Goal: Download file/media

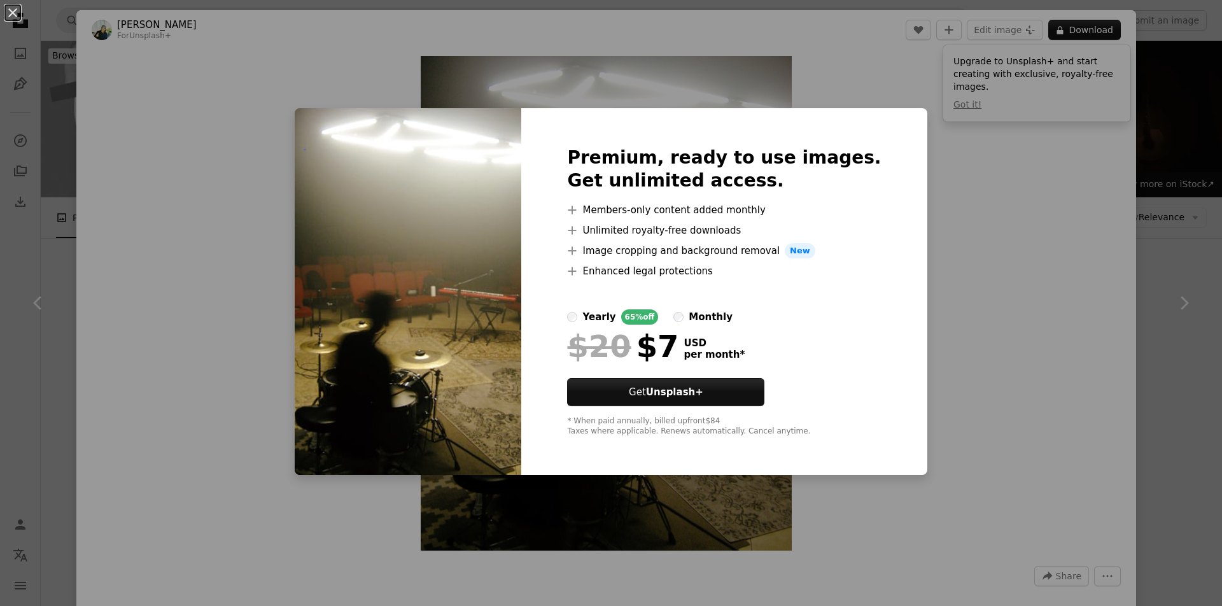
scroll to position [1616, 0]
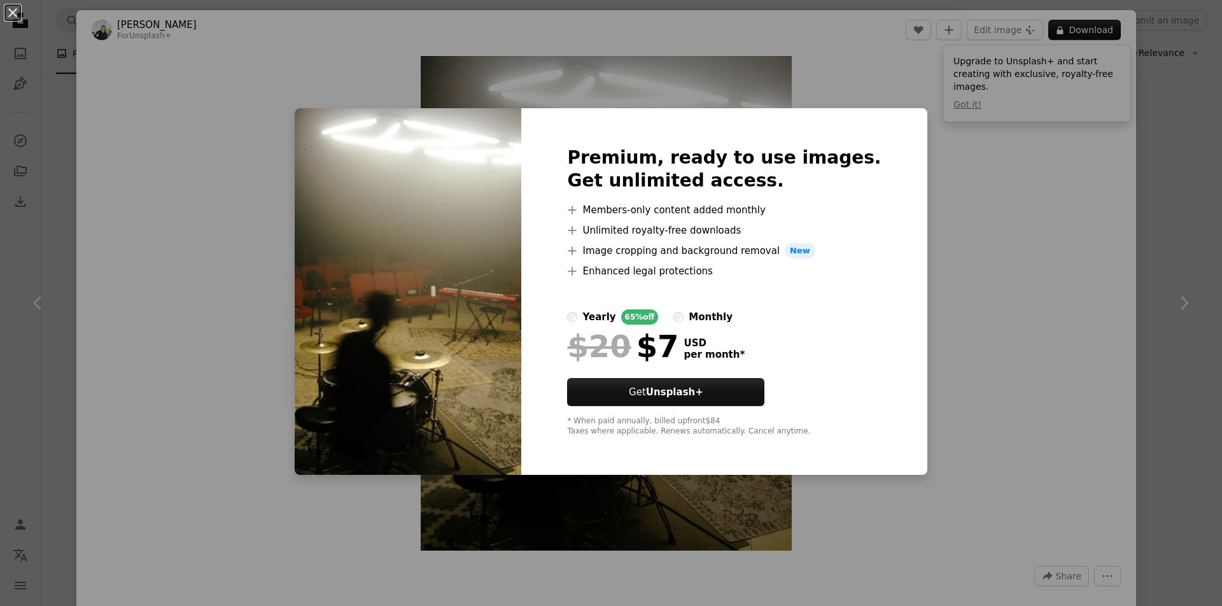
click at [966, 272] on div "An X shape Premium, ready to use images. Get unlimited access. A plus sign Memb…" at bounding box center [611, 303] width 1222 height 606
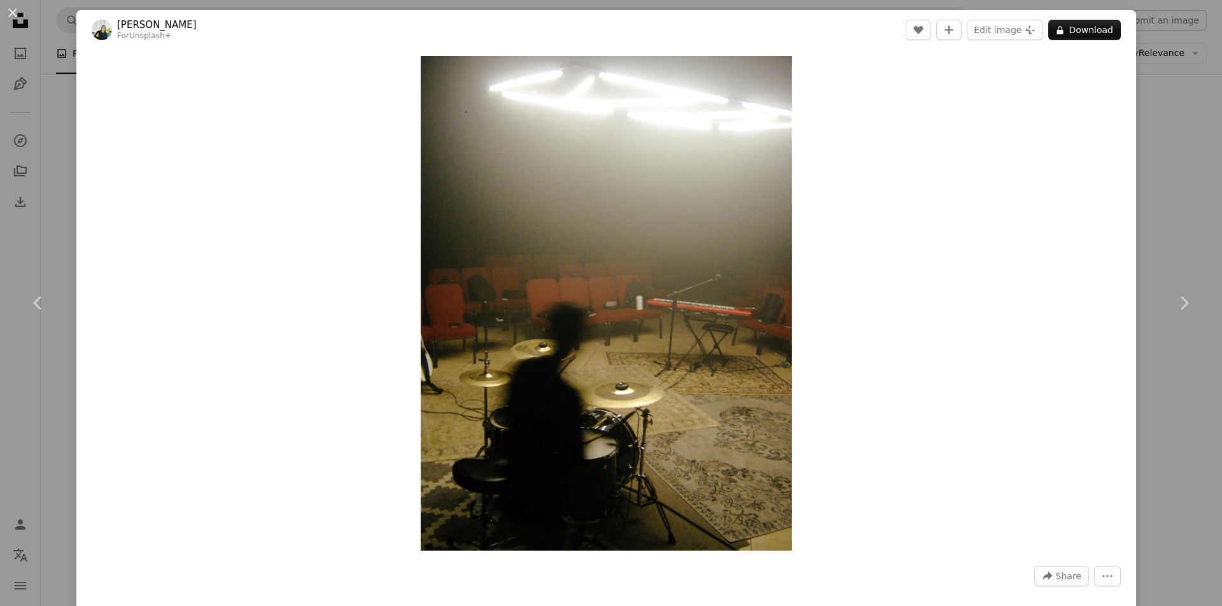
click at [1179, 462] on div "An X shape Chevron left Chevron right [PERSON_NAME] For Unsplash+ A heart A plu…" at bounding box center [611, 303] width 1222 height 606
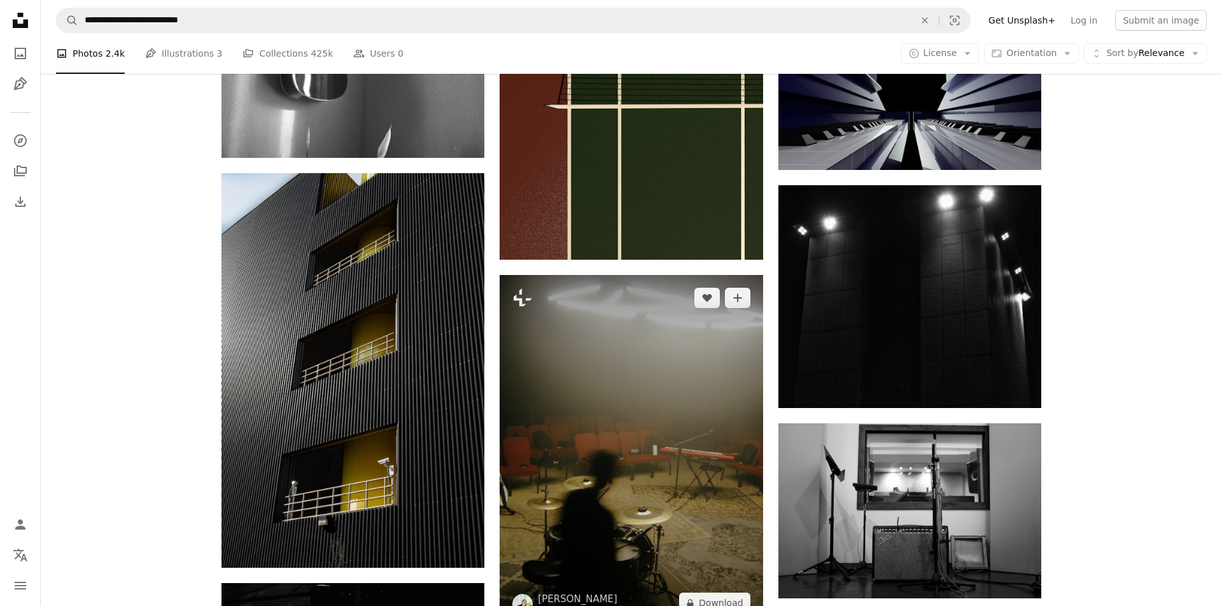
scroll to position [1124, 0]
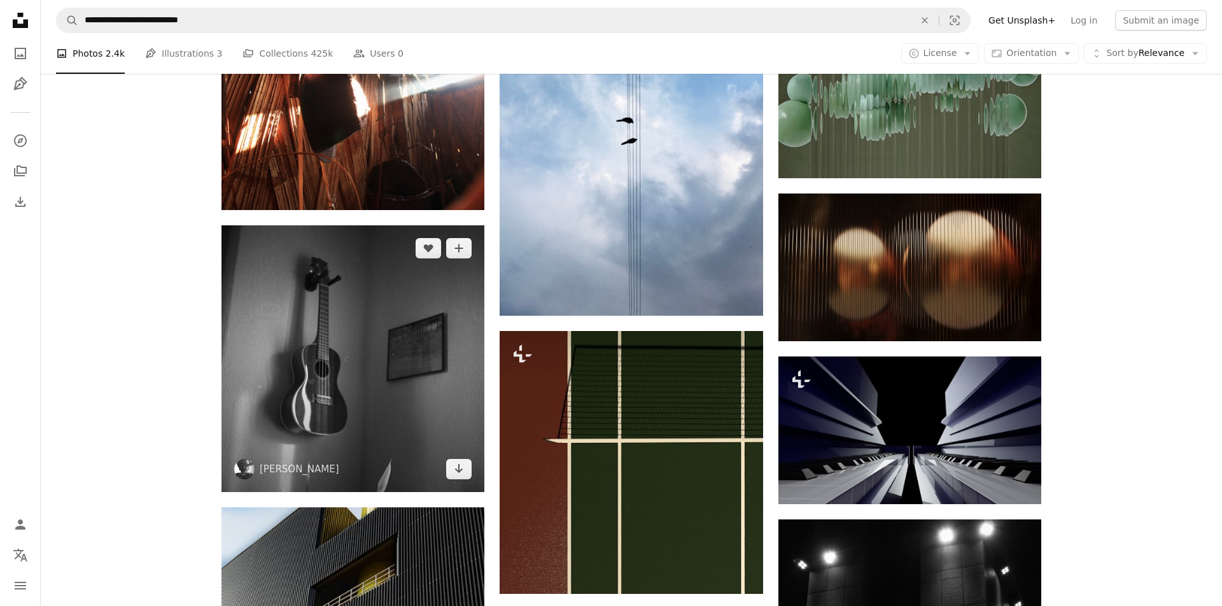
click at [302, 334] on img at bounding box center [353, 358] width 263 height 266
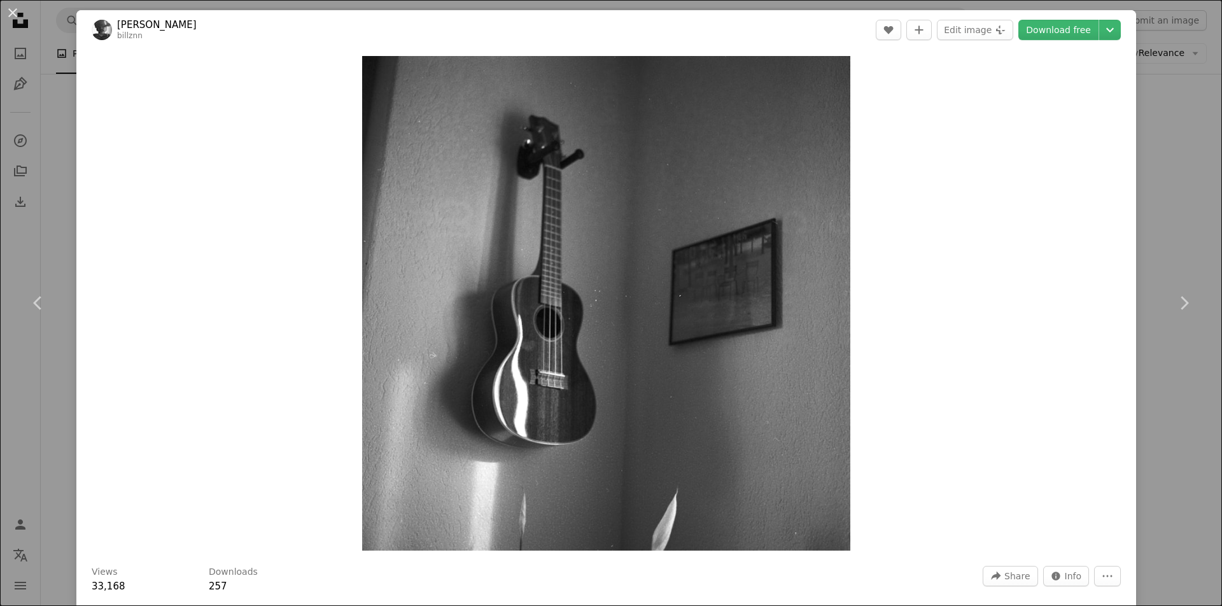
click at [1182, 59] on div "An X shape Chevron left Chevron right [PERSON_NAME] billznn A heart A plus sign…" at bounding box center [611, 303] width 1222 height 606
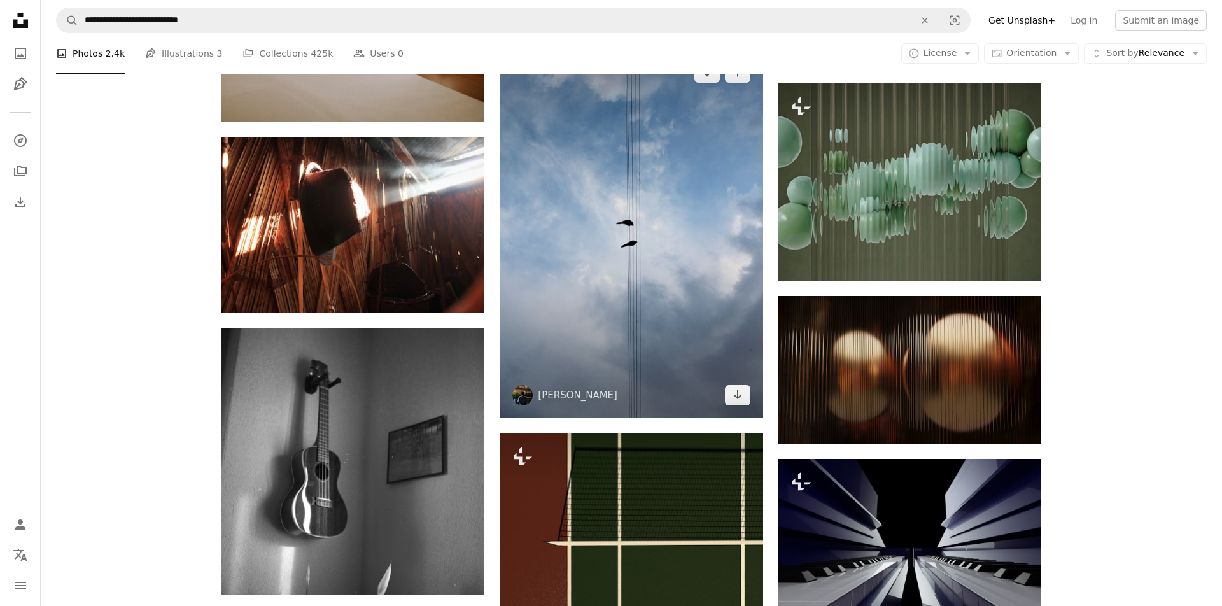
scroll to position [1001, 0]
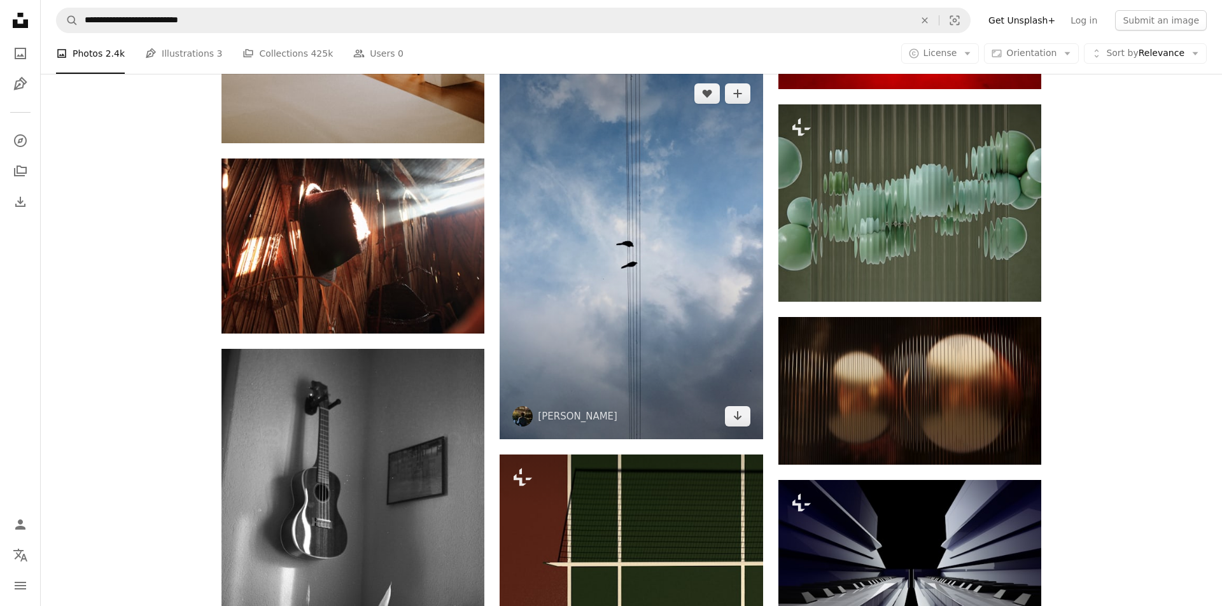
click at [660, 294] on img at bounding box center [631, 255] width 263 height 369
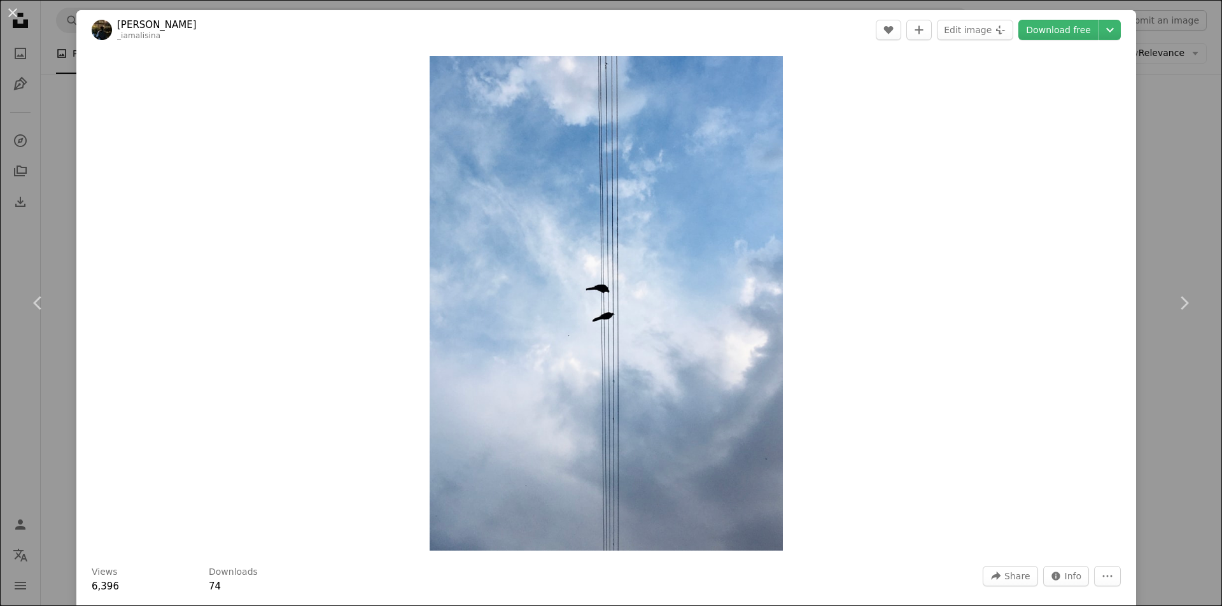
click at [1187, 178] on div "An X shape Chevron left Chevron right [PERSON_NAME] _iamalisina A heart A plus …" at bounding box center [611, 303] width 1222 height 606
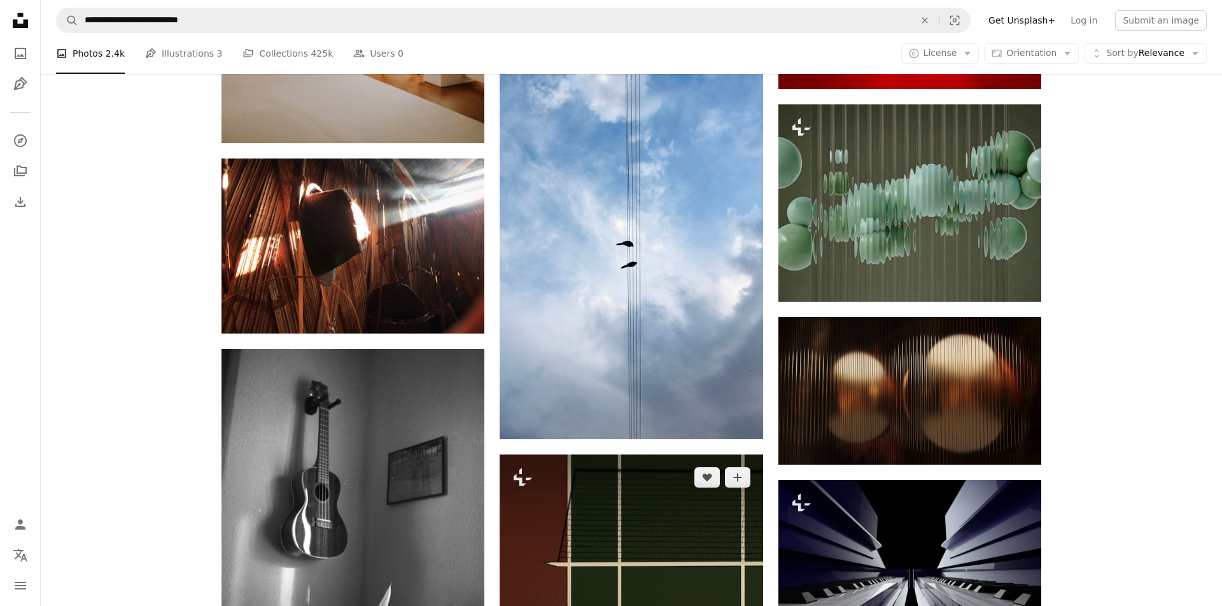
click at [647, 514] on img at bounding box center [631, 586] width 263 height 263
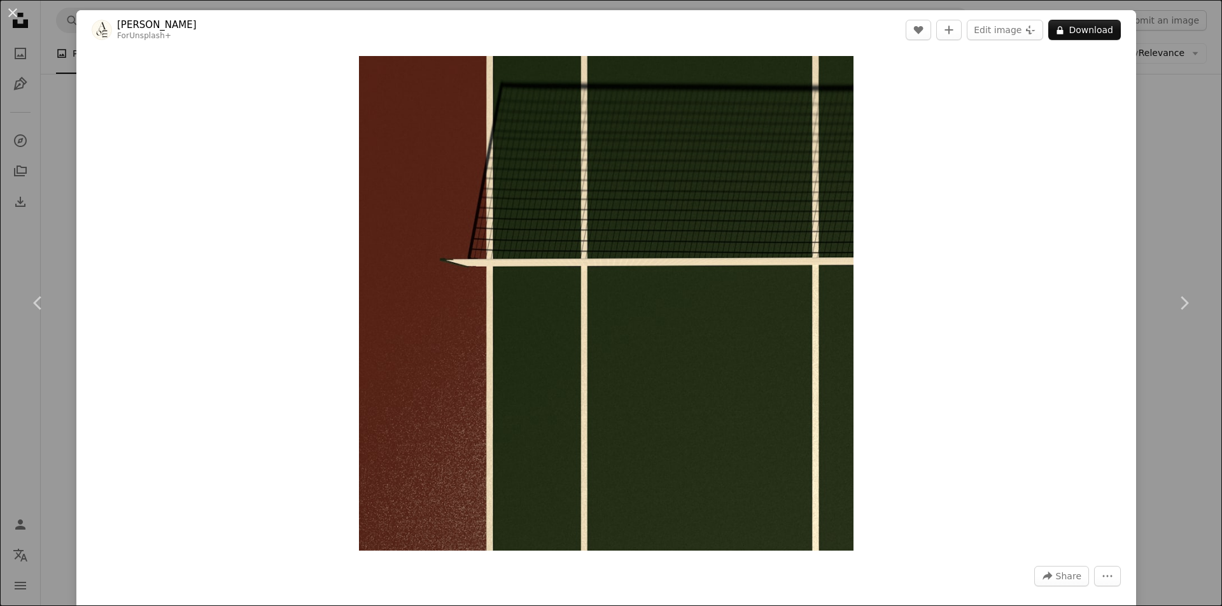
click at [1198, 207] on div "An X shape Chevron left Chevron right [PERSON_NAME] For Unsplash+ A heart A plu…" at bounding box center [611, 303] width 1222 height 606
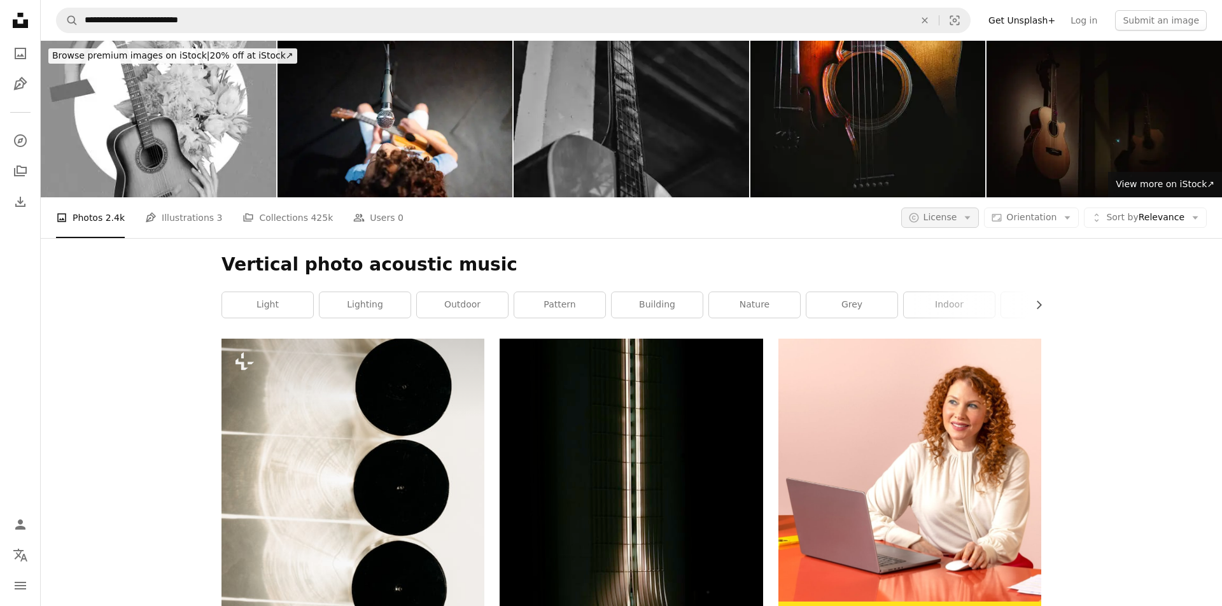
click at [944, 315] on span "Free" at bounding box center [974, 319] width 78 height 13
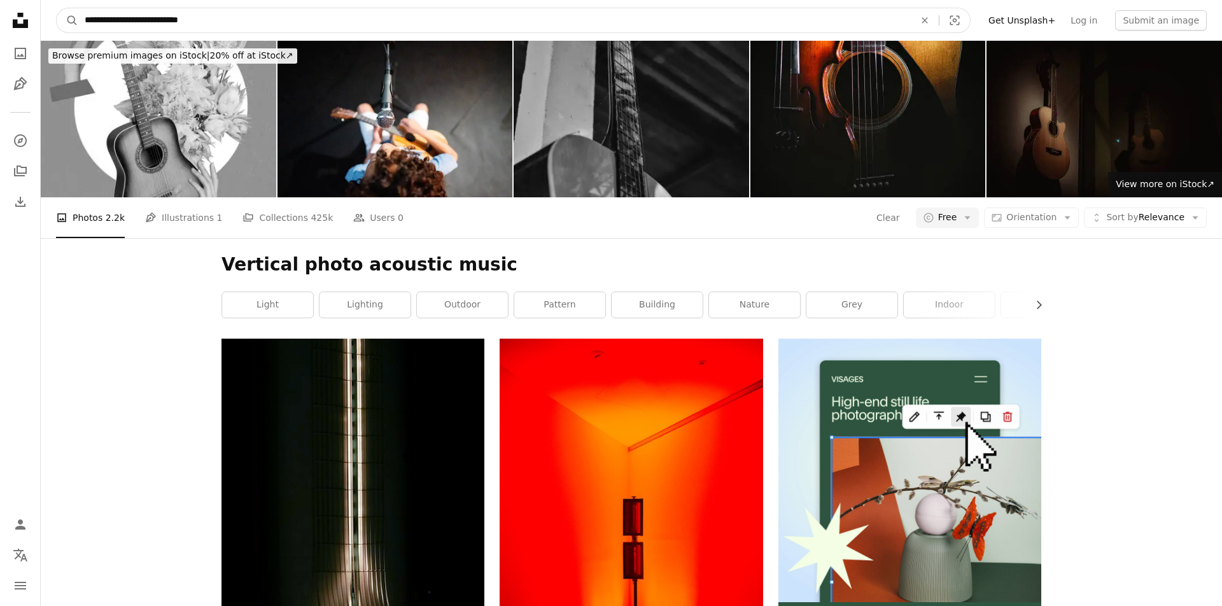
click at [138, 26] on input "**********" at bounding box center [494, 20] width 833 height 24
drag, startPoint x: 117, startPoint y: 22, endPoint x: 36, endPoint y: 22, distance: 80.2
type input "**********"
click at [67, 20] on button "A magnifying glass" at bounding box center [68, 20] width 22 height 24
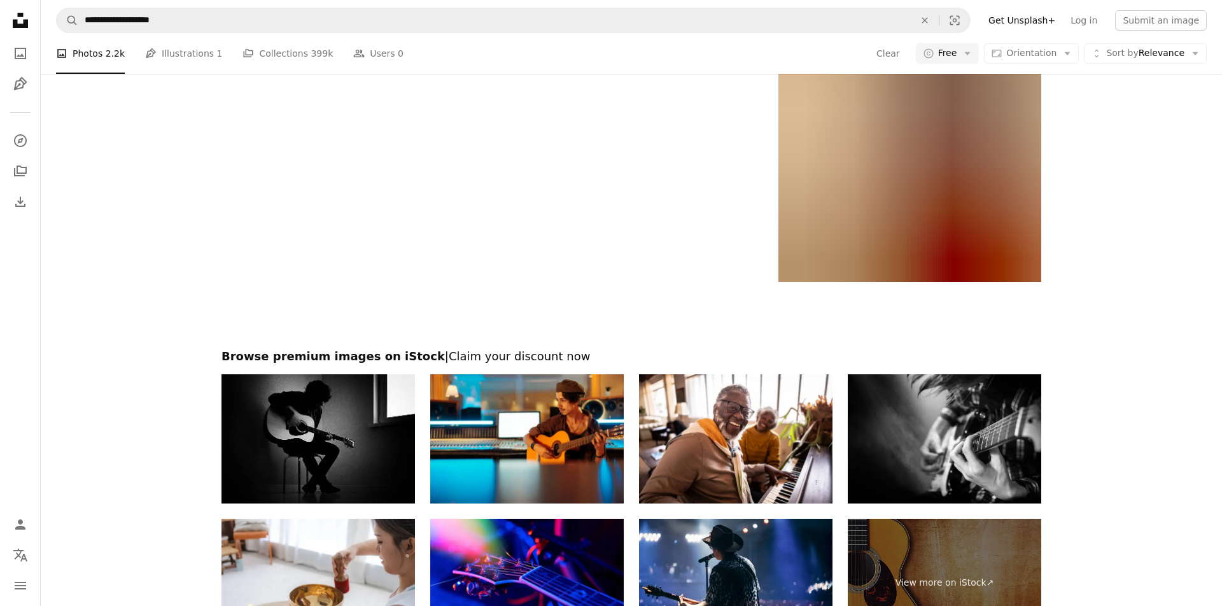
scroll to position [2593, 0]
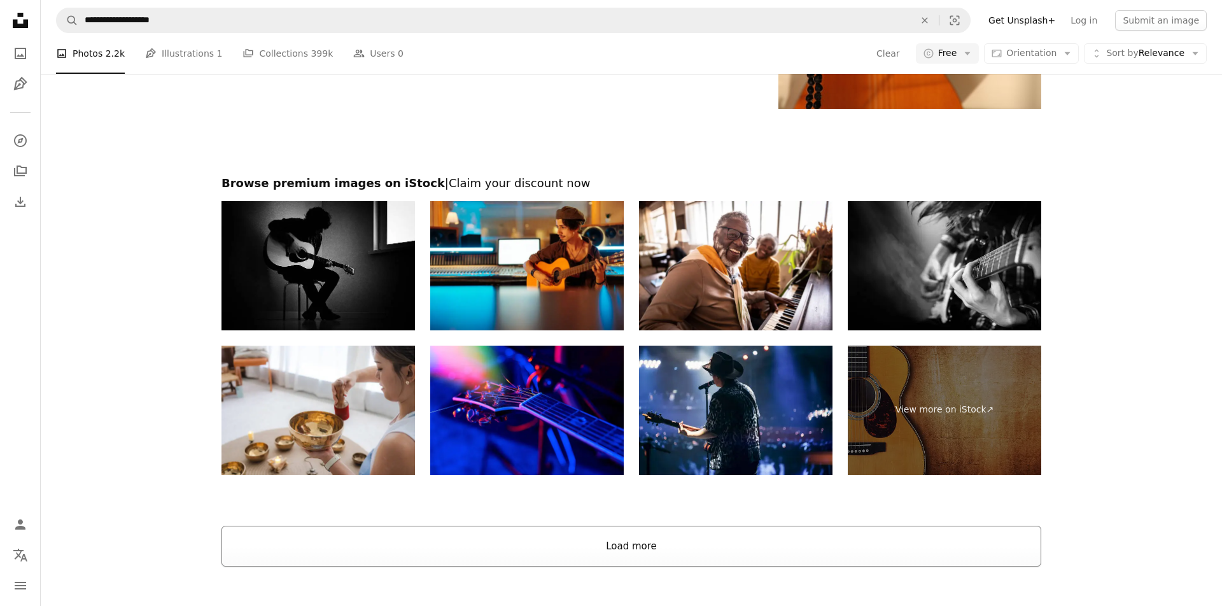
click at [626, 553] on button "Load more" at bounding box center [632, 546] width 820 height 41
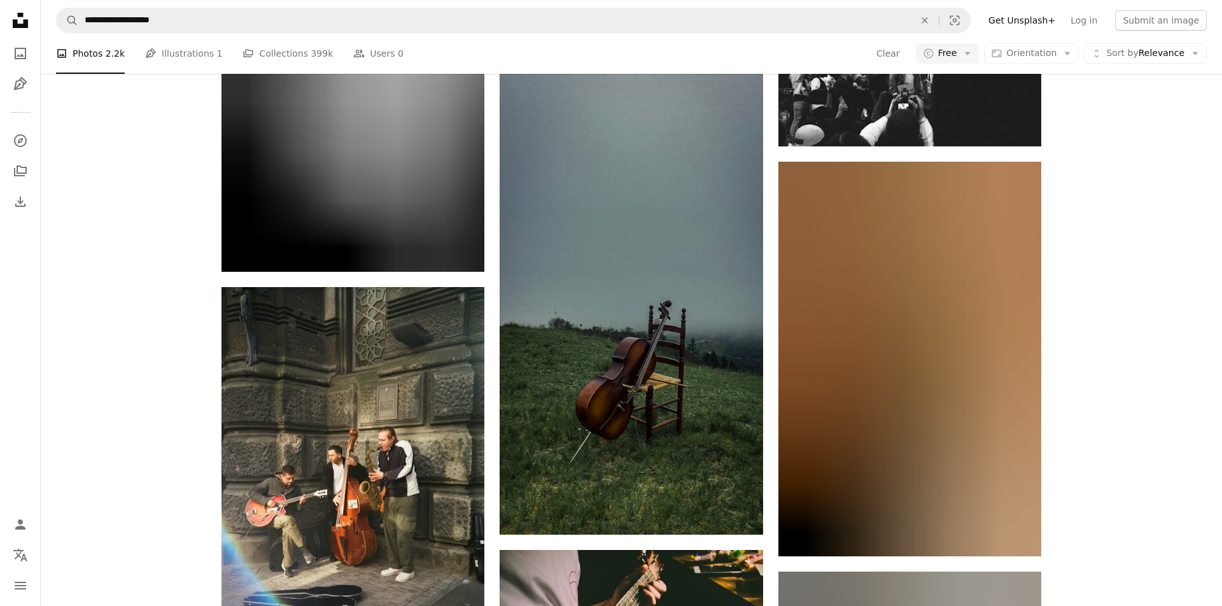
scroll to position [10810, 0]
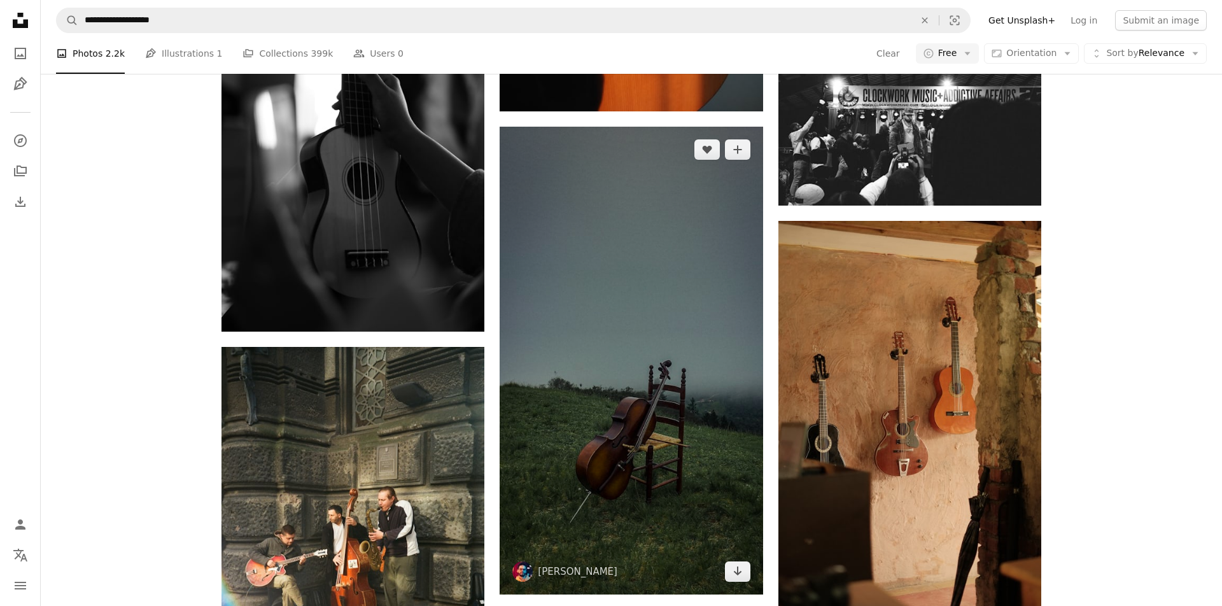
click at [649, 392] on img at bounding box center [631, 361] width 263 height 468
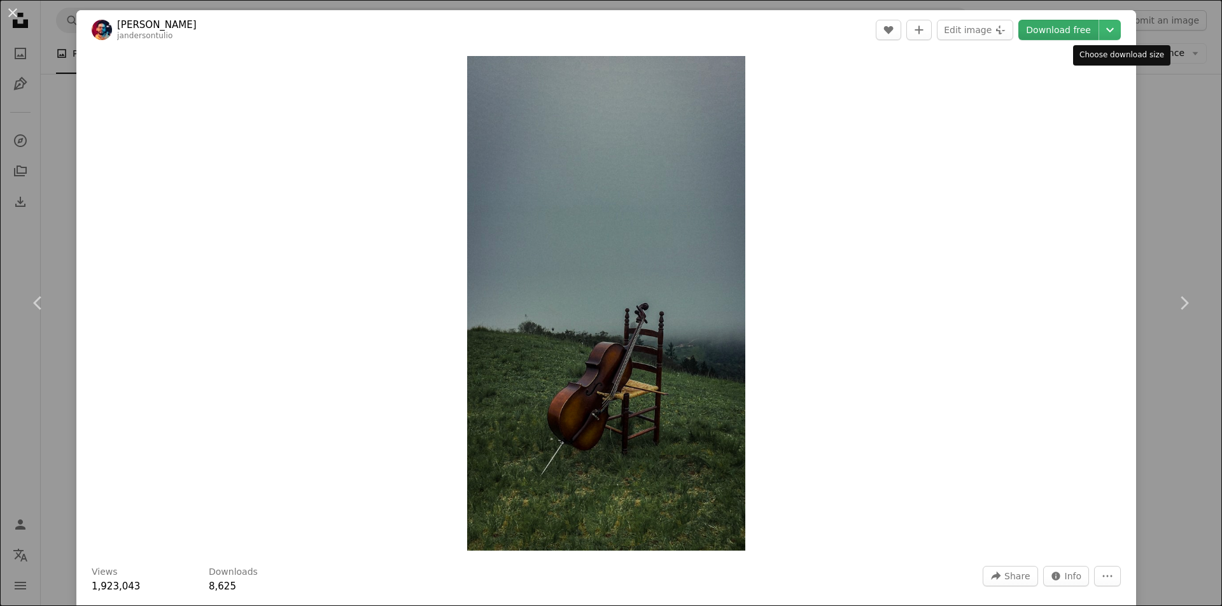
click at [1077, 27] on link "Download free" at bounding box center [1059, 30] width 80 height 20
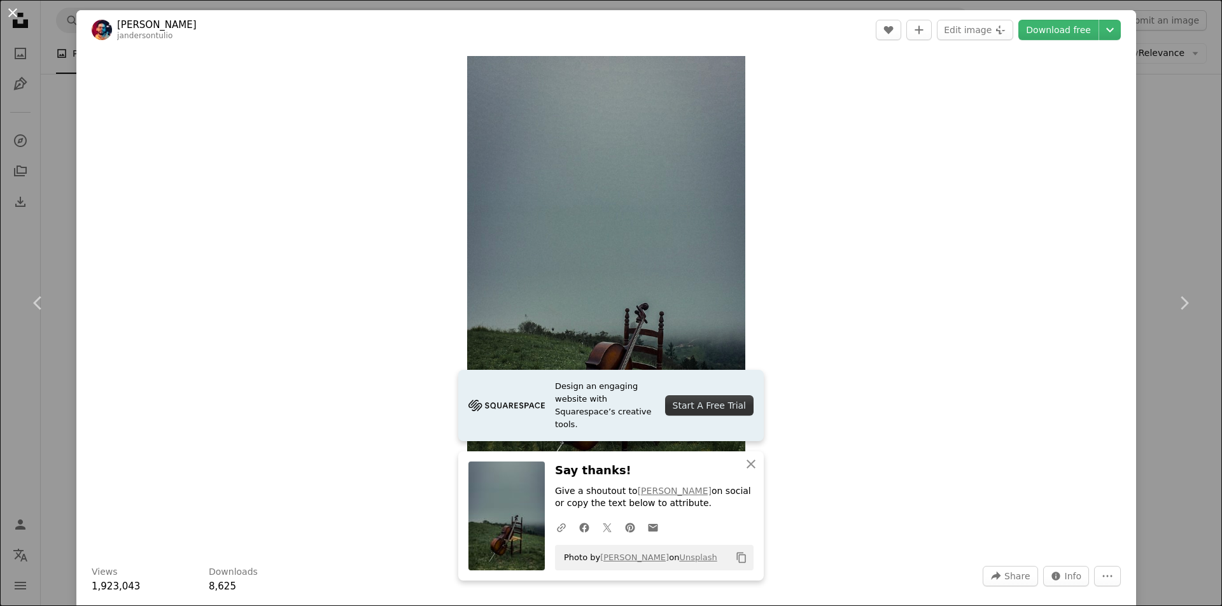
click at [13, 13] on button "An X shape" at bounding box center [12, 12] width 15 height 15
click at [13, 13] on icon "Unsplash logo Unsplash Home" at bounding box center [20, 20] width 25 height 25
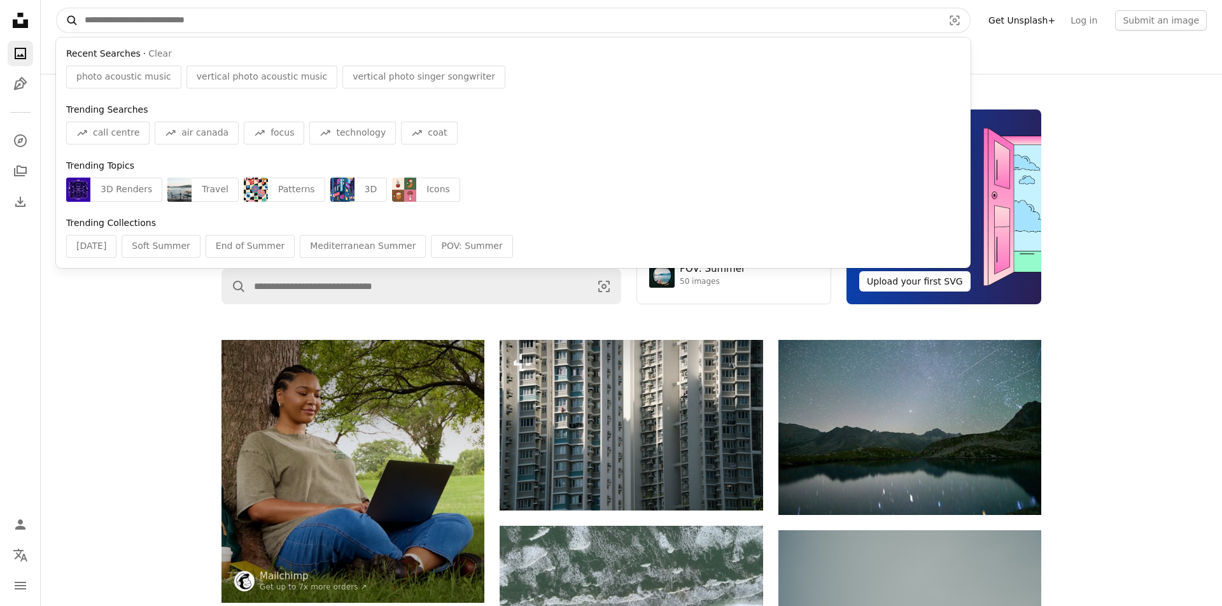
drag, startPoint x: 244, startPoint y: 25, endPoint x: 65, endPoint y: 24, distance: 179.5
click at [65, 24] on form "A magnifying glass Recent Searches · Clear photo acoustic music vertical photo …" at bounding box center [513, 20] width 915 height 25
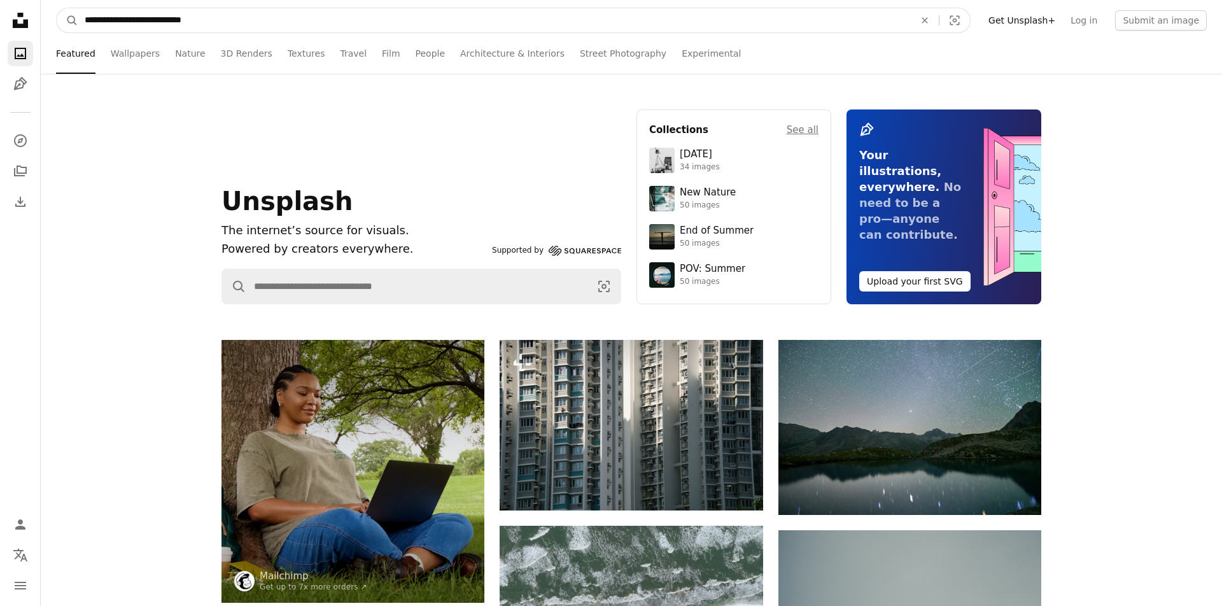
type input "**********"
click at [67, 20] on button "A magnifying glass" at bounding box center [68, 20] width 22 height 24
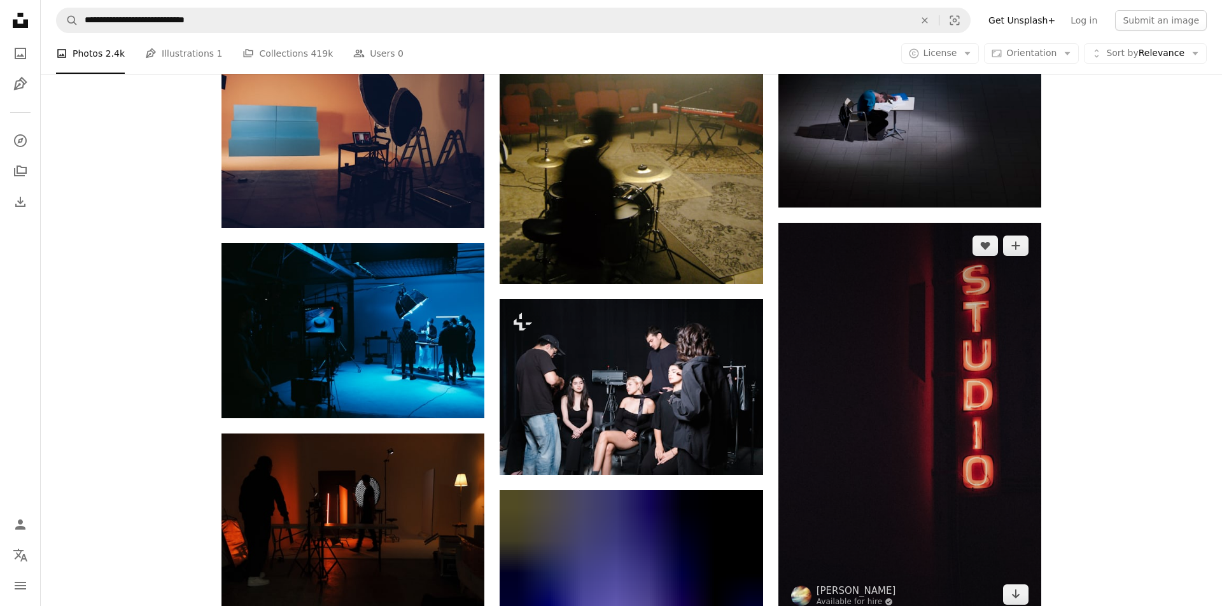
scroll to position [1477, 0]
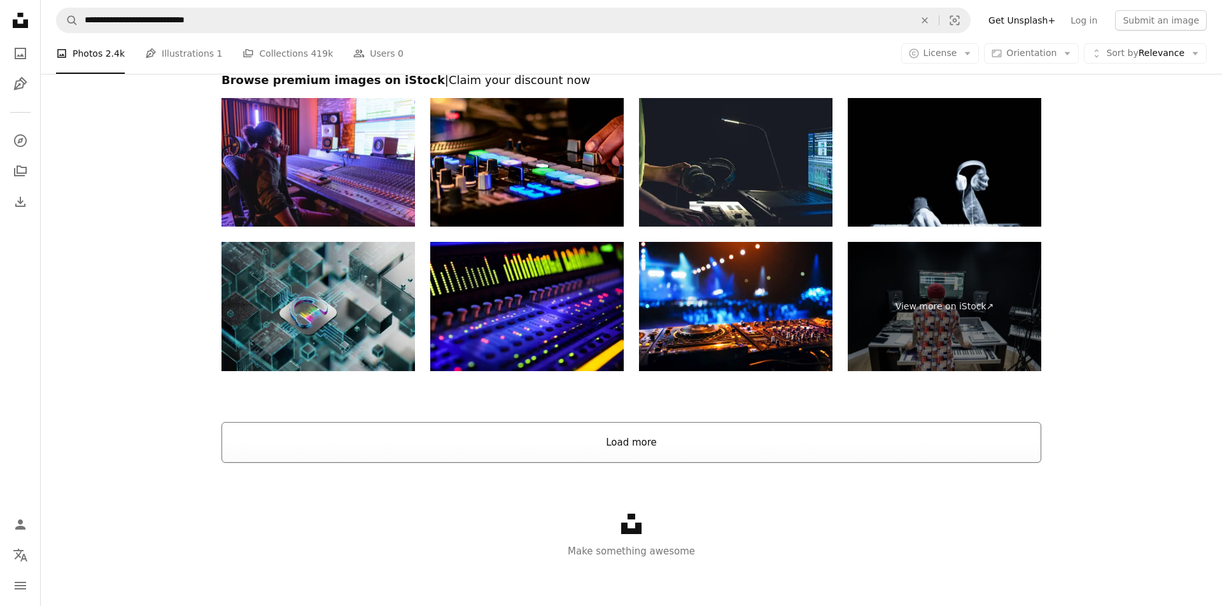
click at [637, 441] on button "Load more" at bounding box center [632, 442] width 820 height 41
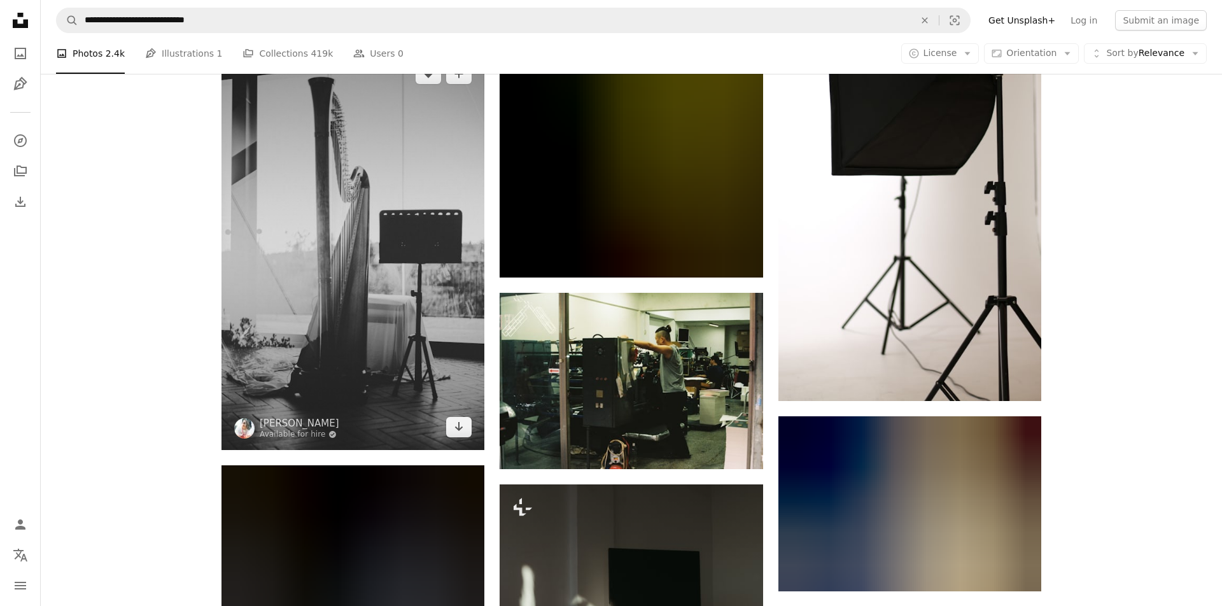
scroll to position [19282, 0]
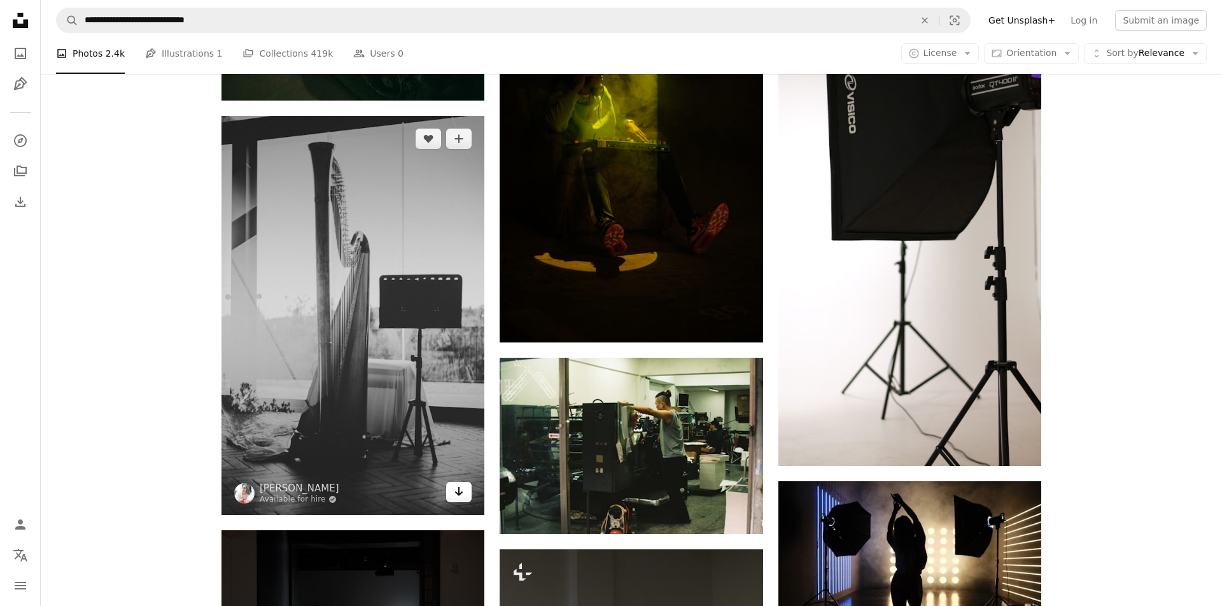
click at [460, 487] on icon "Download" at bounding box center [459, 491] width 8 height 9
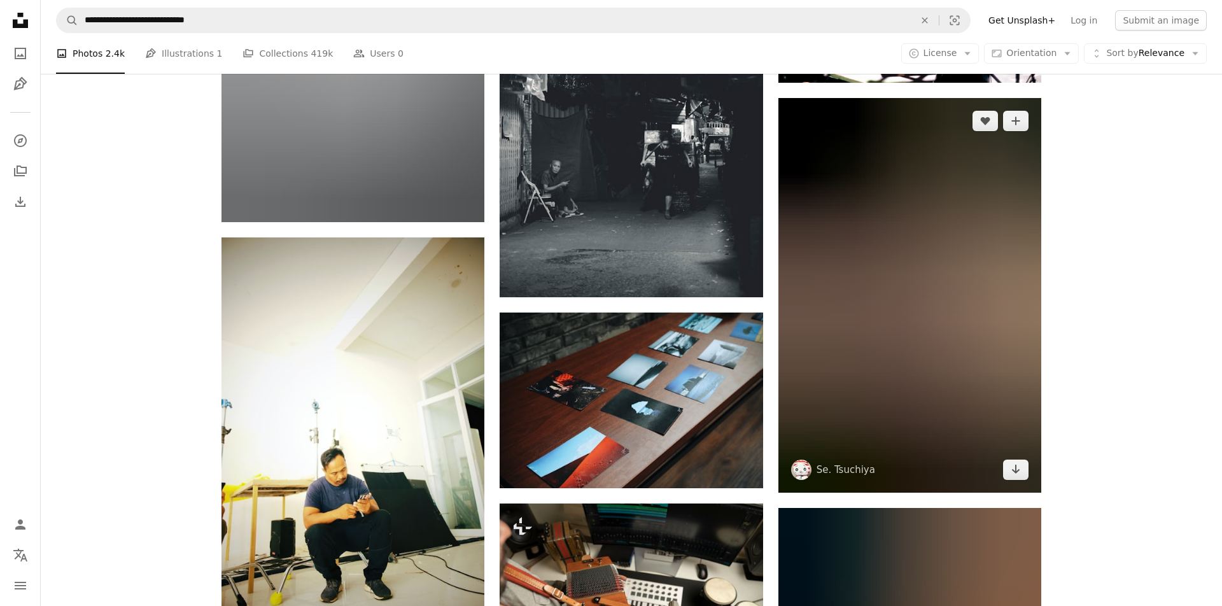
scroll to position [20341, 0]
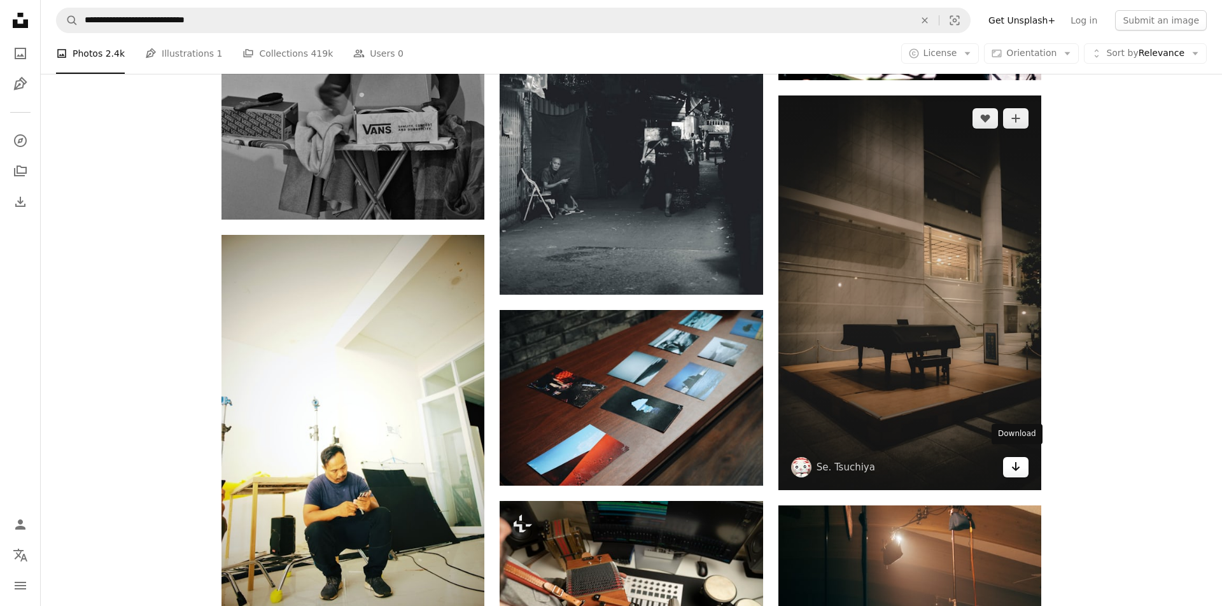
click at [1014, 460] on icon "Arrow pointing down" at bounding box center [1016, 466] width 10 height 15
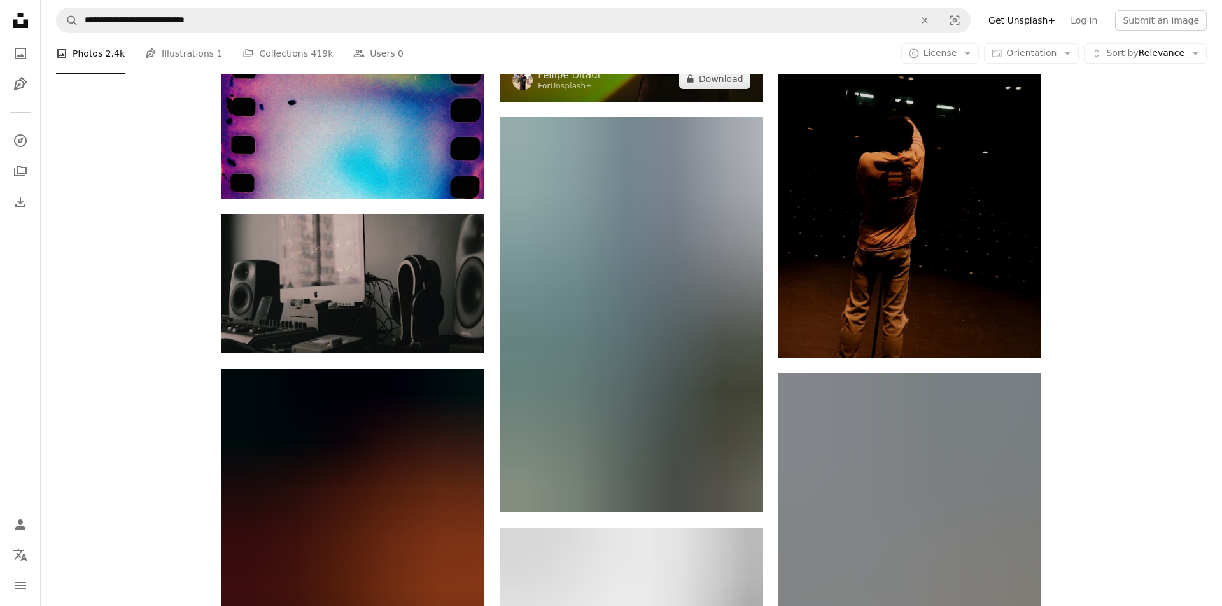
scroll to position [75053, 0]
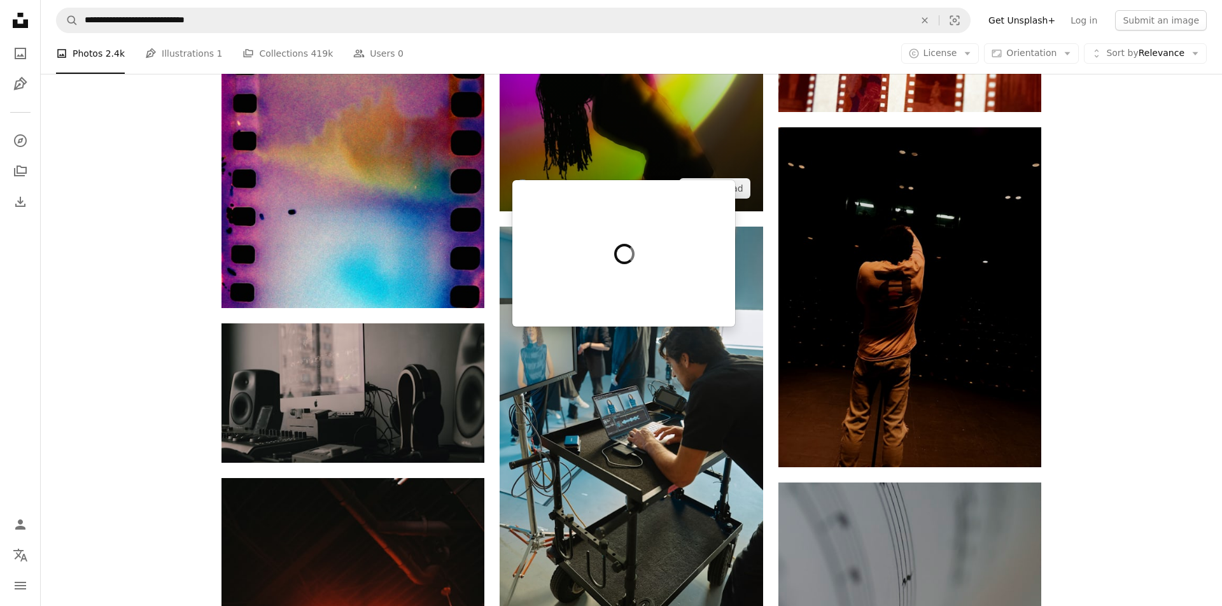
click at [562, 178] on link "Fellipe Ditadi" at bounding box center [569, 184] width 62 height 13
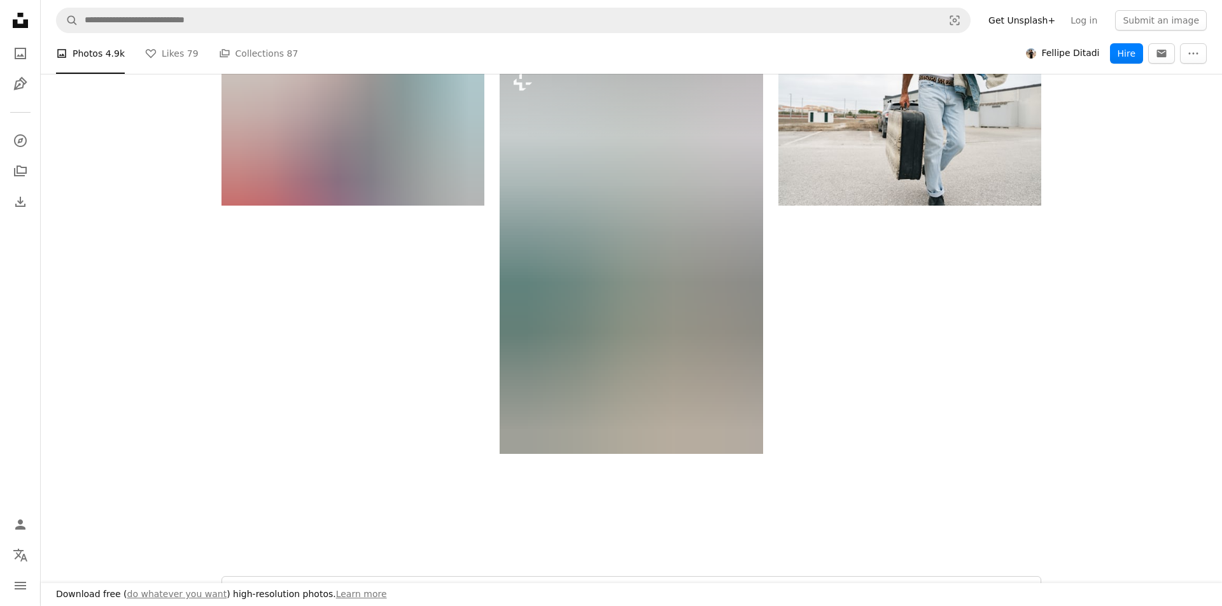
scroll to position [2028, 0]
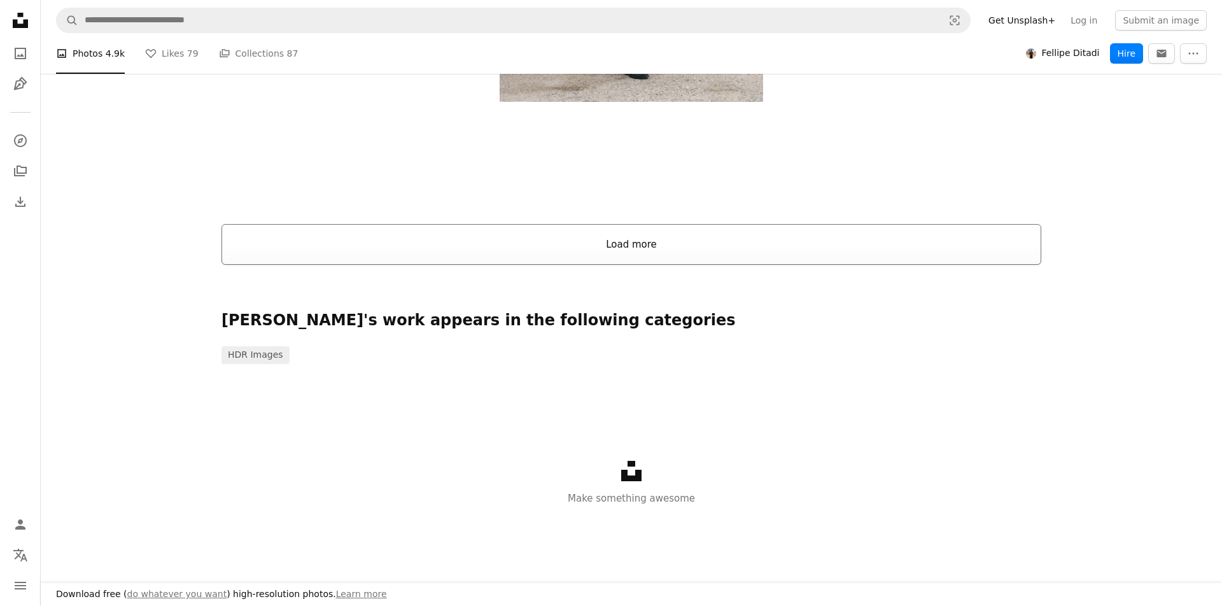
click at [634, 241] on button "Load more" at bounding box center [632, 244] width 820 height 41
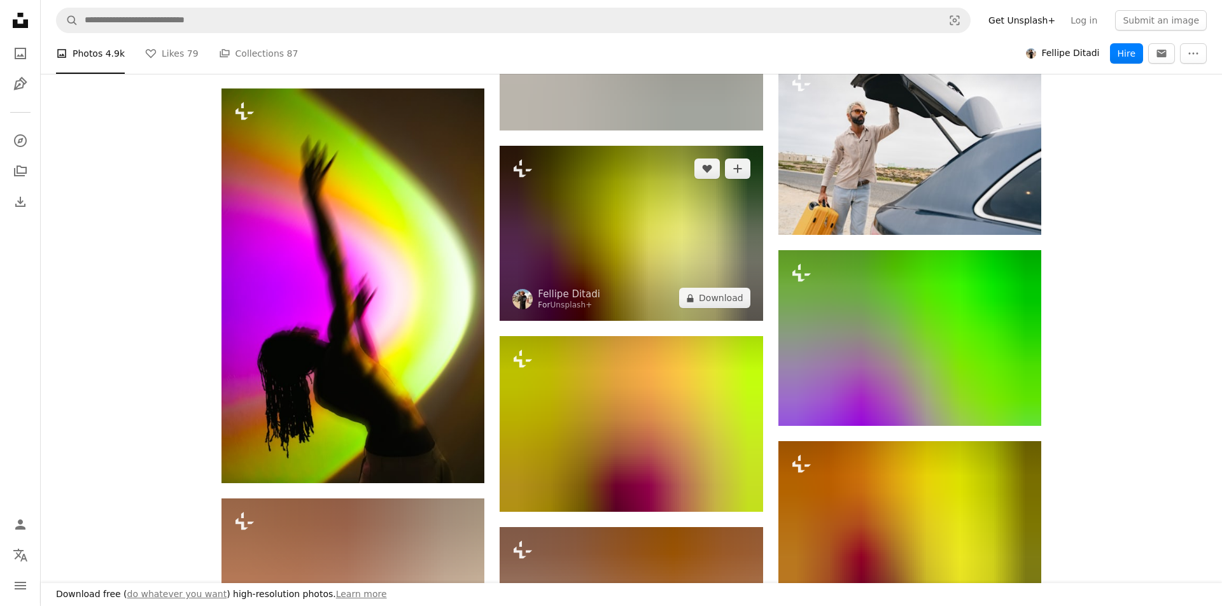
scroll to position [2412, 0]
